Goal: Task Accomplishment & Management: Complete application form

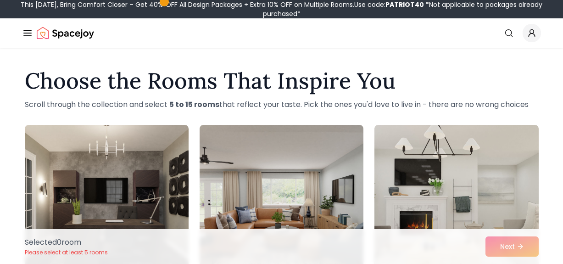
click at [505, 245] on div "Selected 0 room Please select at least 5 rooms Next" at bounding box center [281, 246] width 529 height 35
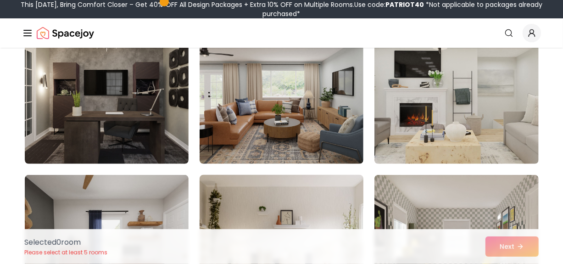
scroll to position [92, 0]
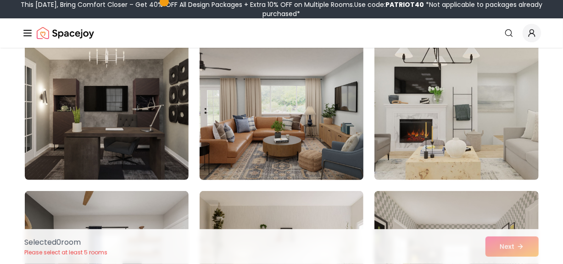
click at [309, 122] on img at bounding box center [282, 106] width 172 height 154
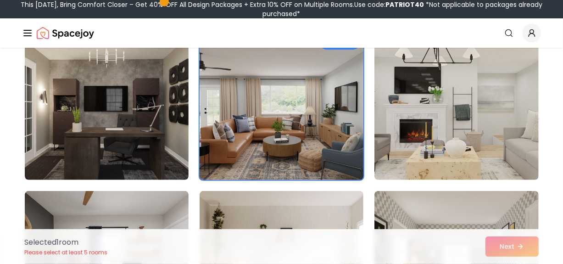
click at [307, 124] on img at bounding box center [282, 106] width 172 height 154
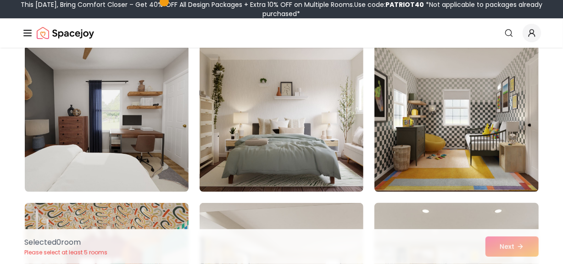
scroll to position [275, 0]
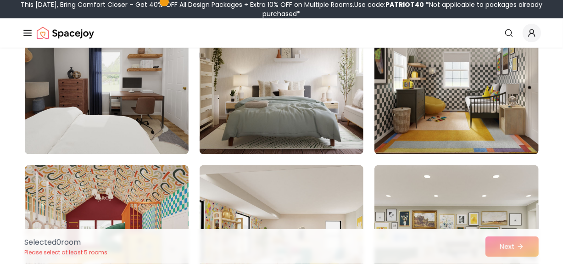
click at [507, 245] on div "Selected 0 room Please select at least 5 rooms Next" at bounding box center [281, 246] width 529 height 35
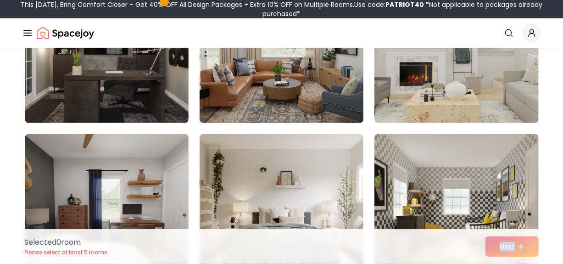
scroll to position [92, 0]
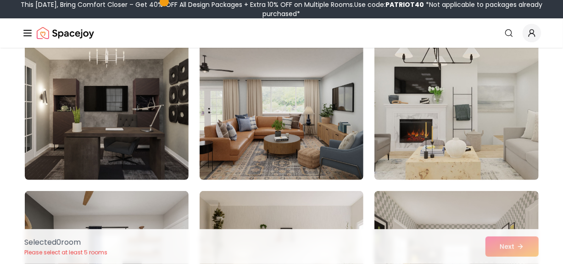
click at [305, 6] on div "This [DATE], Bring Comfort Closer – Get 40% OFF All Design Packages + Extra 10%…" at bounding box center [282, 9] width 556 height 18
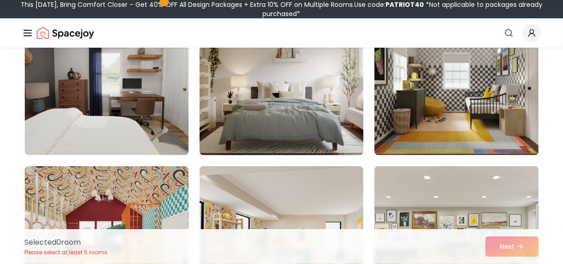
scroll to position [275, 0]
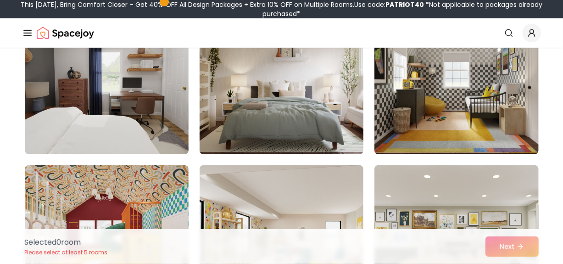
click at [298, 86] on img at bounding box center [282, 81] width 172 height 154
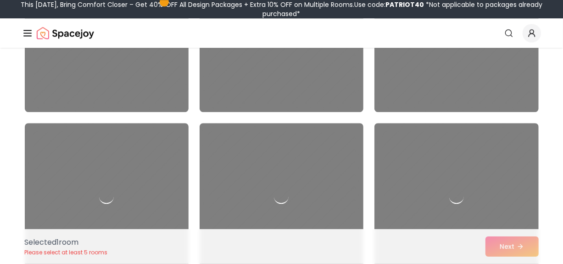
scroll to position [1515, 0]
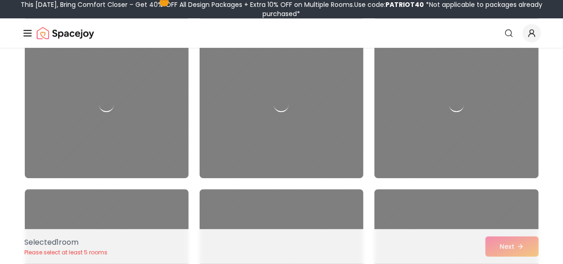
click at [77, 251] on p "Please select at least 5 rooms" at bounding box center [66, 252] width 83 height 7
click at [530, 246] on div "Selected 1 room Please select at least 5 rooms Next" at bounding box center [281, 246] width 529 height 35
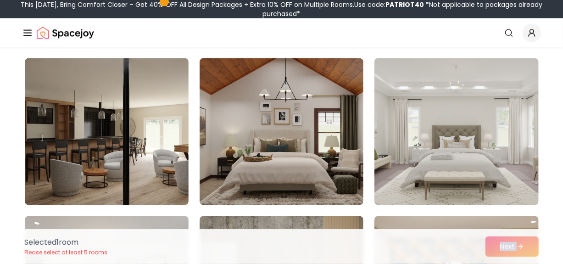
scroll to position [734, 0]
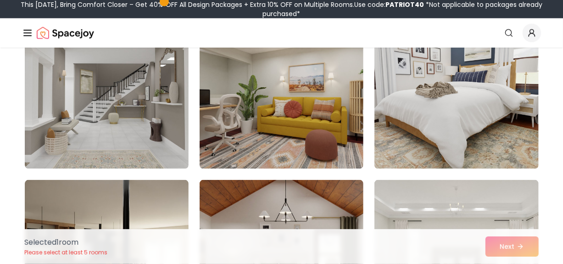
click at [31, 31] on icon "Global" at bounding box center [27, 33] width 11 height 11
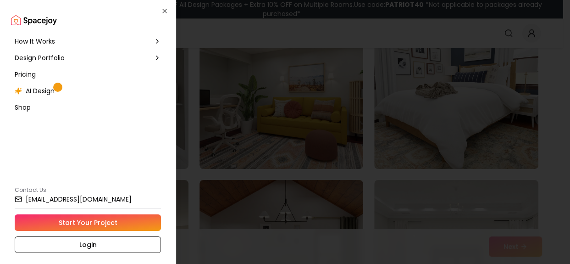
click at [59, 41] on div "How It Works" at bounding box center [88, 41] width 154 height 17
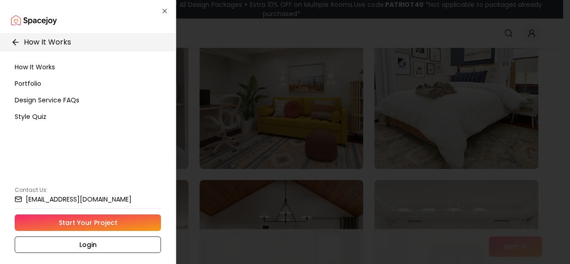
click at [94, 224] on link "Start Your Project" at bounding box center [88, 222] width 146 height 17
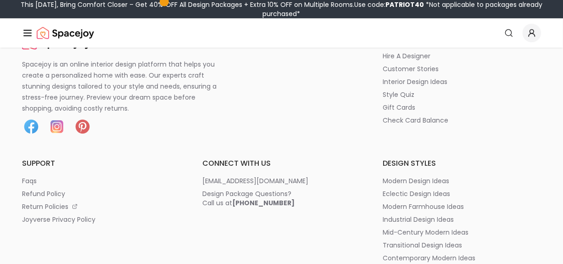
scroll to position [184, 0]
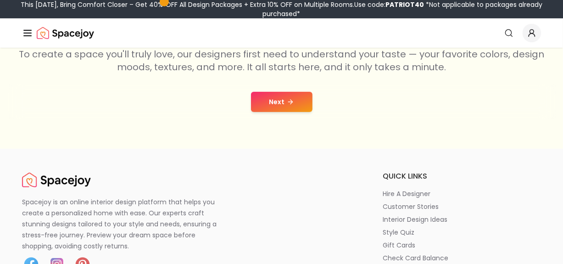
click at [288, 109] on button "Next" at bounding box center [281, 102] width 61 height 20
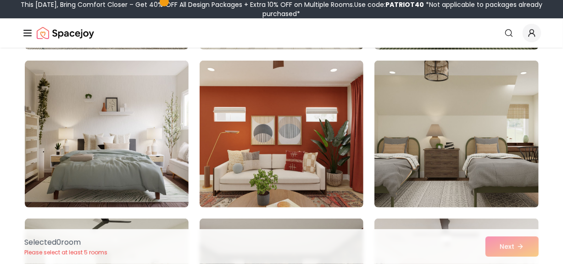
scroll to position [229, 0]
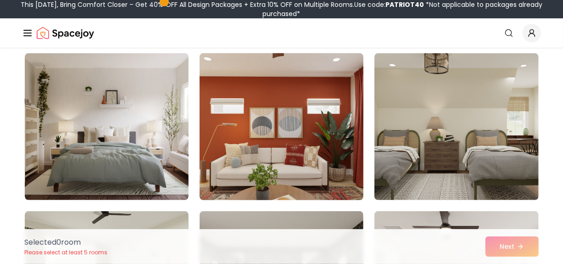
click at [289, 115] on img at bounding box center [282, 127] width 172 height 154
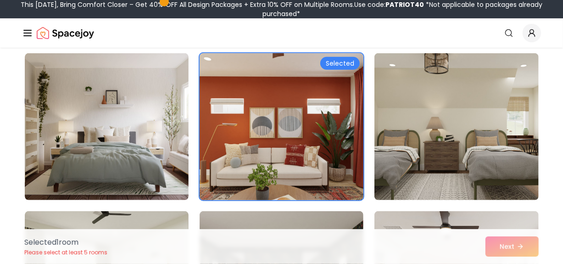
click at [330, 62] on div "Selected" at bounding box center [339, 63] width 39 height 13
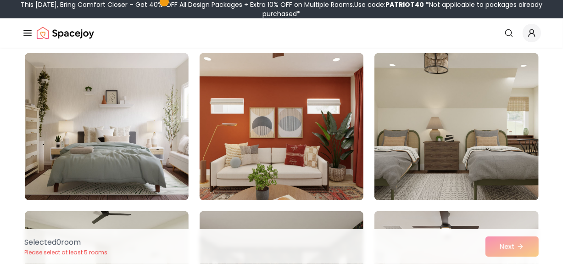
click at [291, 134] on img at bounding box center [282, 127] width 172 height 154
click at [301, 189] on img at bounding box center [282, 127] width 172 height 154
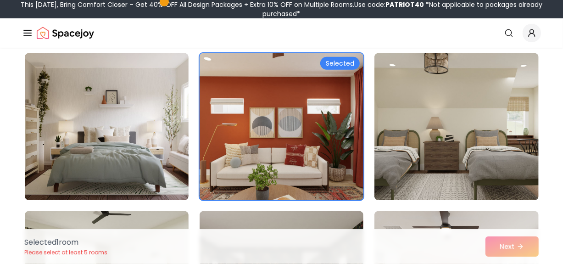
click at [301, 189] on img at bounding box center [282, 127] width 172 height 154
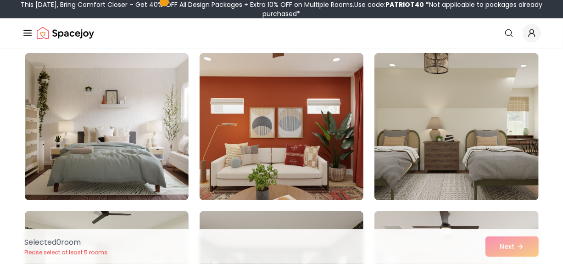
click at [301, 189] on img at bounding box center [282, 127] width 172 height 154
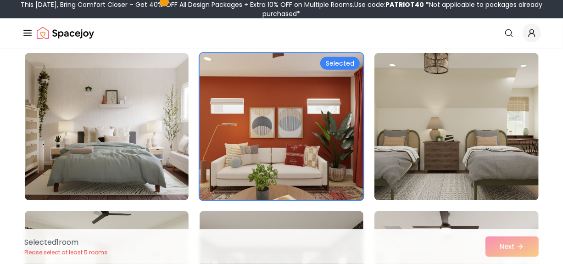
click at [341, 63] on div "Selected" at bounding box center [339, 63] width 39 height 13
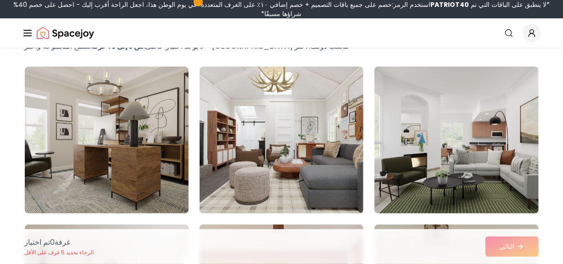
scroll to position [0, 0]
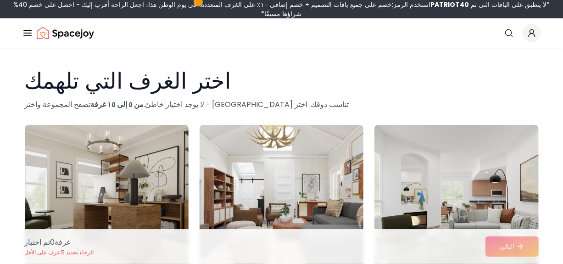
click at [291, 139] on img at bounding box center [282, 198] width 172 height 154
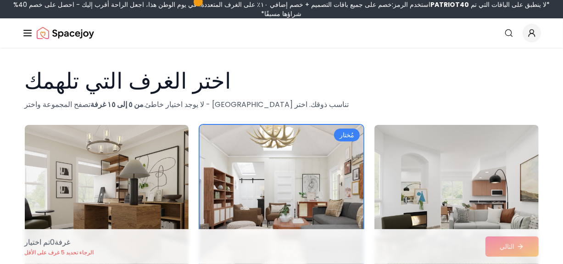
click at [346, 136] on font "مُختار" at bounding box center [347, 134] width 15 height 9
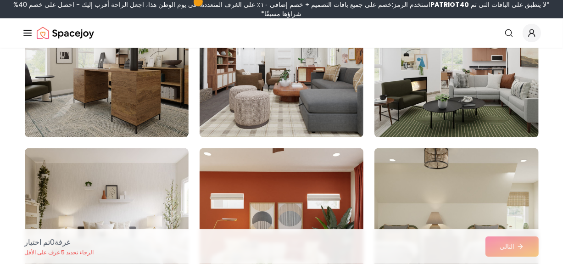
scroll to position [184, 0]
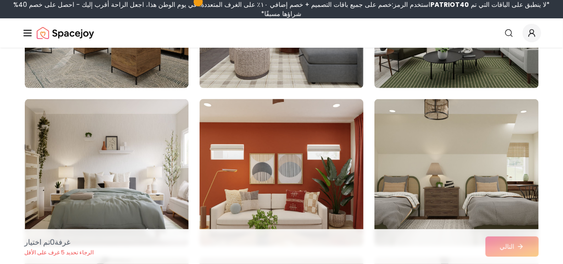
click at [315, 158] on img at bounding box center [282, 172] width 172 height 154
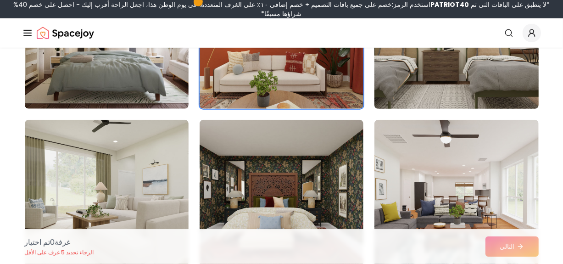
scroll to position [367, 0]
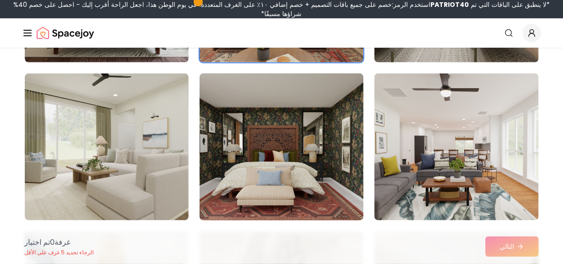
click at [280, 143] on img at bounding box center [282, 147] width 172 height 154
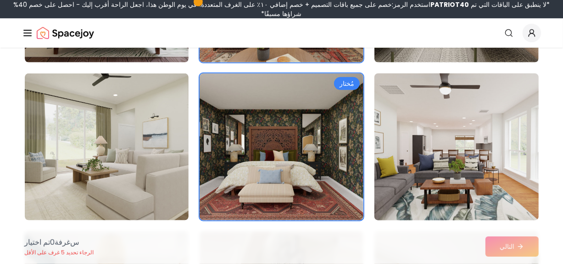
click at [399, 137] on img at bounding box center [456, 147] width 172 height 154
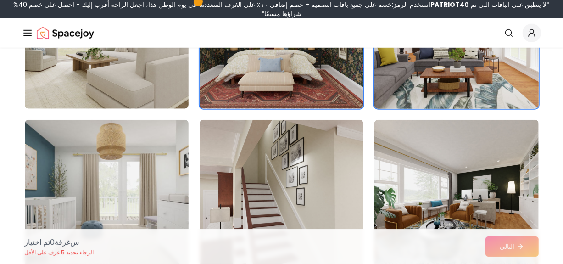
scroll to position [505, 0]
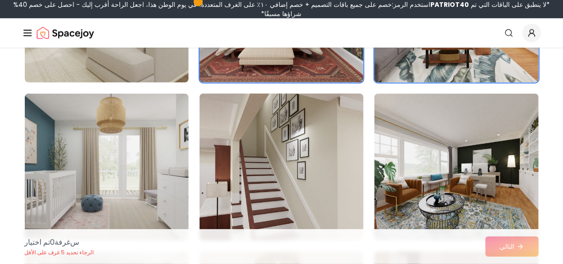
click at [278, 173] on img at bounding box center [282, 167] width 172 height 154
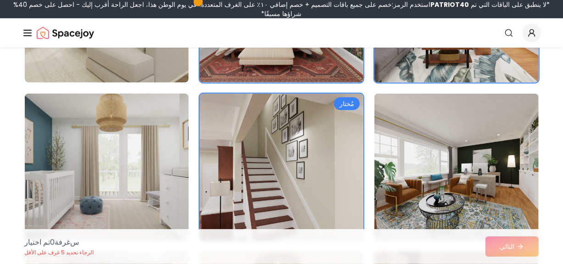
click at [138, 141] on img at bounding box center [107, 167] width 172 height 154
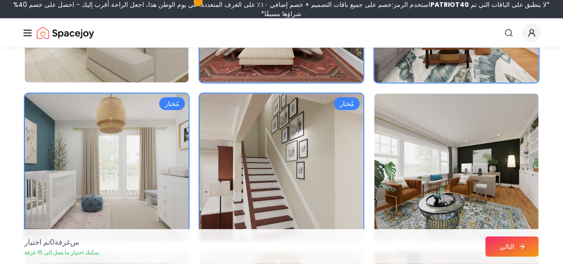
click at [528, 248] on button "التالي" at bounding box center [512, 246] width 53 height 20
